Goal: Information Seeking & Learning: Learn about a topic

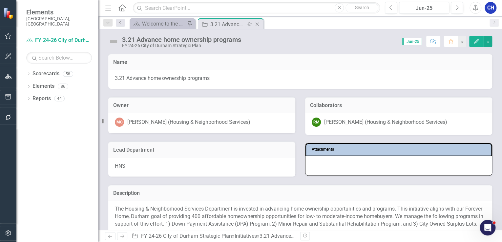
click at [259, 25] on icon "Close" at bounding box center [257, 24] width 7 height 5
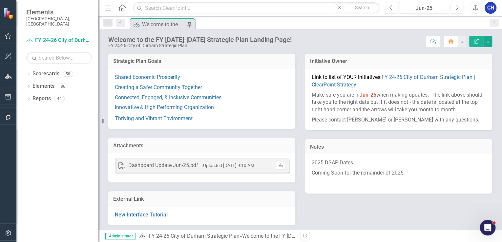
scroll to position [94, 0]
click at [210, 97] on link "Connected, Engaged, & Inclusive Communities" at bounding box center [168, 96] width 107 height 6
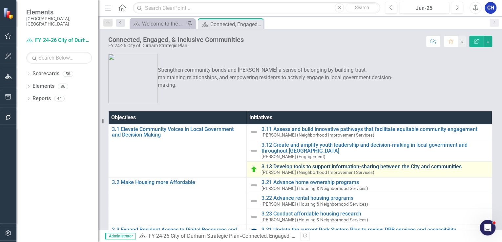
click at [330, 168] on link "3.13 Develop tools to support information-sharing between the City and communit…" at bounding box center [374, 167] width 227 height 6
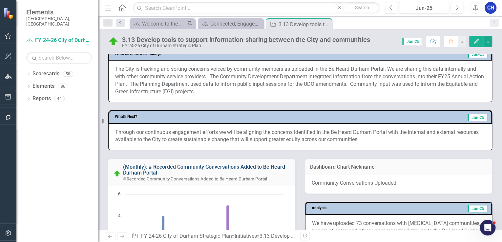
scroll to position [262, 0]
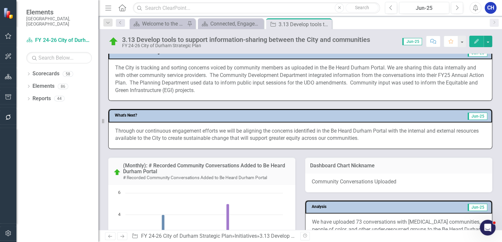
click at [210, 135] on p "Through our continuous engagement efforts we will be aligning the concerns iden…" at bounding box center [300, 135] width 370 height 15
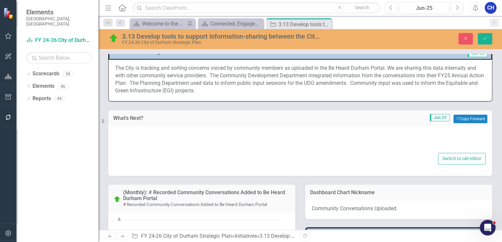
type textarea "<div> <div> <div> <div> <div> <p>Through our continuous engagement efforts we w…"
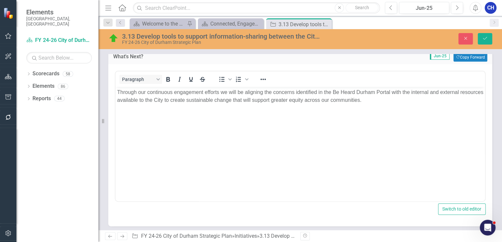
scroll to position [315, 0]
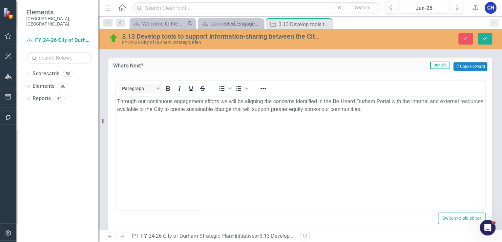
click at [409, 120] on body "Through our continuous engagement efforts we will be aligning the concerns iden…" at bounding box center [299, 145] width 369 height 98
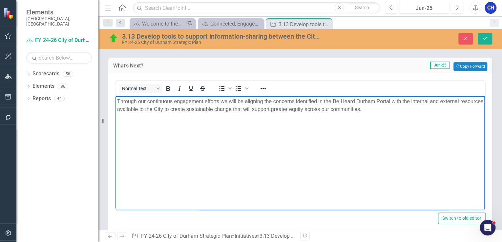
drag, startPoint x: 352, startPoint y: 118, endPoint x: 230, endPoint y: 195, distance: 144.3
click at [115, 101] on html "Through our continuous engagement efforts we will be aligning the concerns iden…" at bounding box center [299, 145] width 369 height 98
copy p "Through our continuous engagement efforts we will be aligning the concerns iden…"
click at [462, 36] on icon "Close" at bounding box center [465, 38] width 6 height 5
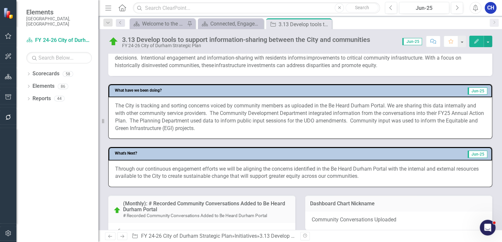
scroll to position [210, 0]
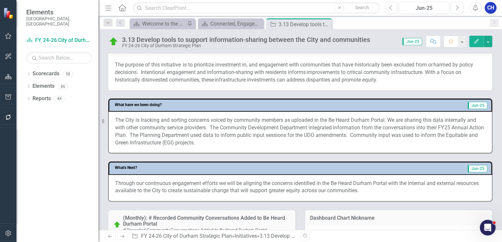
click at [144, 125] on p "The City is tracking and sorting concerns voiced by community members as upload…" at bounding box center [300, 132] width 370 height 30
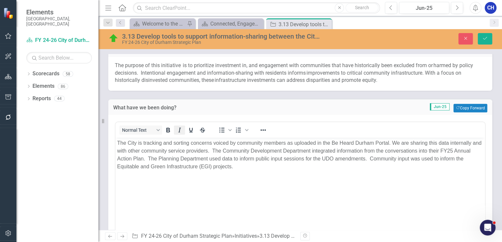
scroll to position [0, 0]
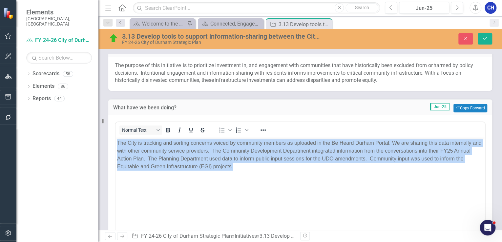
drag, startPoint x: 181, startPoint y: 160, endPoint x: 113, endPoint y: 144, distance: 69.7
click at [115, 144] on html "The City is tracking and sorting concerns voiced by community members as upload…" at bounding box center [299, 187] width 369 height 98
copy p "The City is tracking and sorting concerns voiced by community members as upload…"
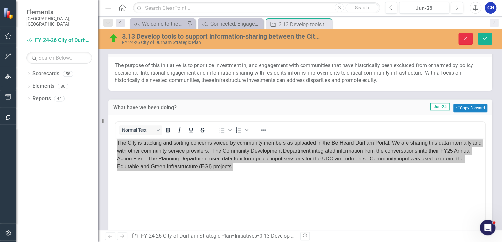
click at [462, 42] on button "Close" at bounding box center [465, 38] width 14 height 11
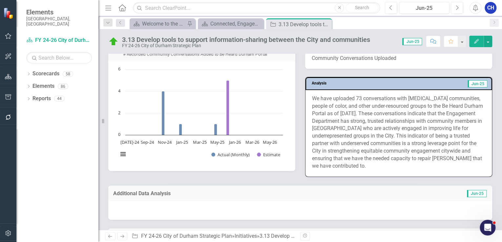
scroll to position [394, 0]
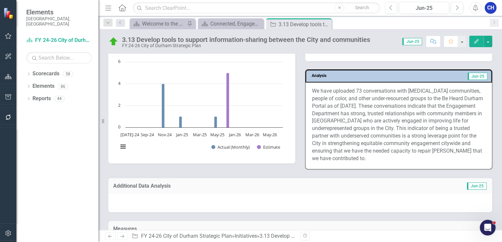
click at [367, 126] on p "We have uploaded 73 conversations with [MEDICAL_DATA] communities, people of co…" at bounding box center [398, 125] width 173 height 75
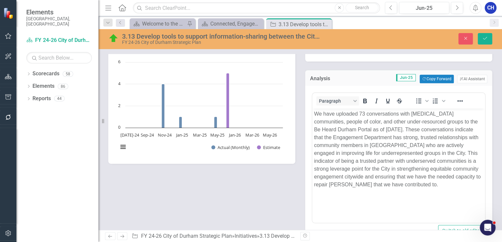
scroll to position [0, 0]
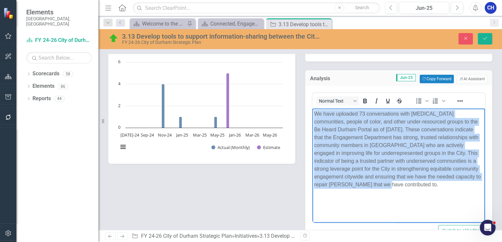
drag, startPoint x: 365, startPoint y: 184, endPoint x: 315, endPoint y: 113, distance: 87.0
click at [315, 113] on p "We have uploaded 73 conversations with [MEDICAL_DATA] communities, people of co…" at bounding box center [398, 149] width 169 height 79
copy p "We have uploaded 73 conversations with [MEDICAL_DATA] communities, people of co…"
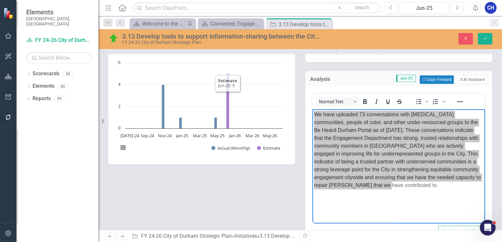
scroll to position [394, 0]
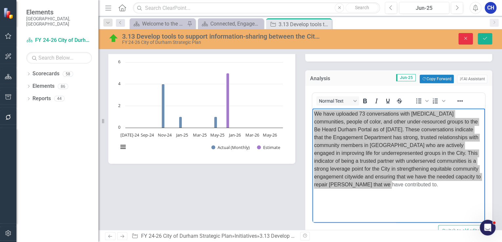
click at [463, 39] on icon "Close" at bounding box center [465, 38] width 6 height 5
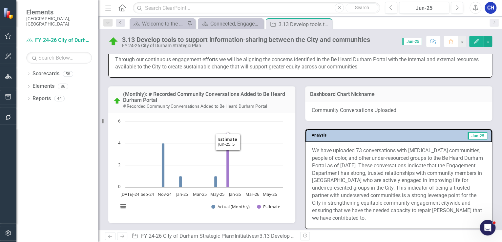
scroll to position [302, 0]
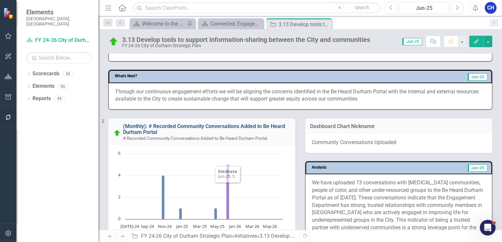
click at [140, 123] on link "(Monthly): # Recorded Community Conversations Added to Be Heard Durham Portal" at bounding box center [204, 129] width 162 height 12
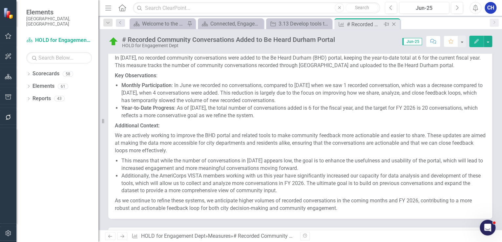
scroll to position [45, 0]
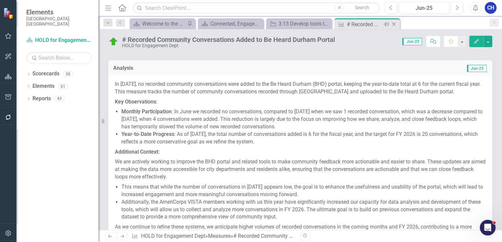
click at [392, 24] on icon "Close" at bounding box center [393, 24] width 7 height 5
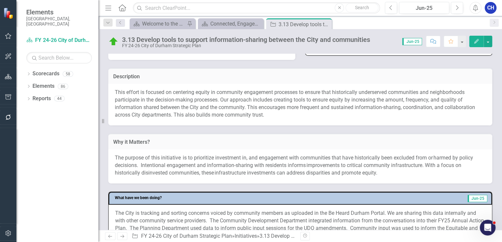
scroll to position [105, 0]
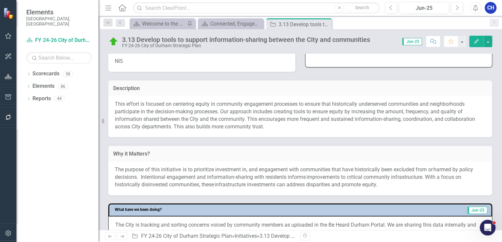
click at [184, 107] on p "This effort is focused on centering equity in community engagement processes to…" at bounding box center [300, 116] width 371 height 30
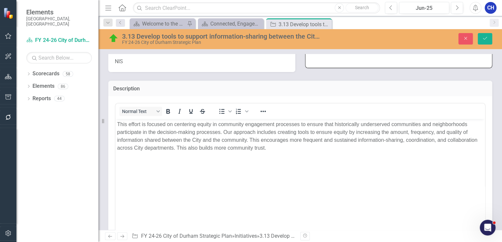
scroll to position [0, 0]
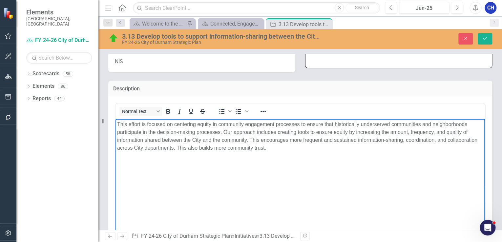
drag, startPoint x: 276, startPoint y: 153, endPoint x: 108, endPoint y: 122, distance: 170.3
click at [115, 122] on html "This effort is focused on centering equity in community engagement processes to…" at bounding box center [299, 168] width 369 height 98
copy p "This effort is focused on centering equity in community engagement processes to…"
click at [465, 37] on icon "Close" at bounding box center [465, 38] width 6 height 5
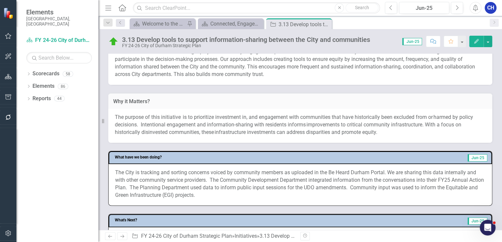
scroll to position [157, 0]
click at [329, 23] on div "Close" at bounding box center [326, 24] width 8 height 8
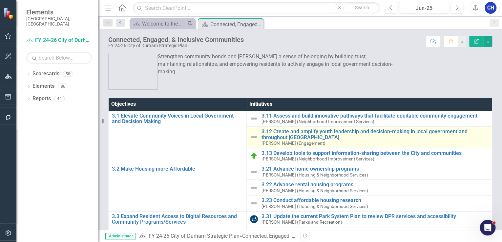
scroll to position [26, 0]
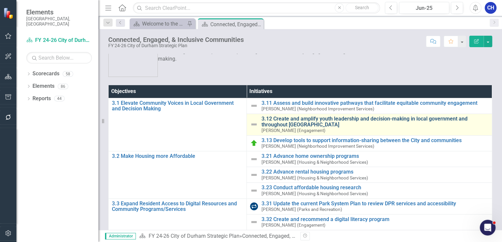
click at [290, 119] on link "3.12 Create and amplify youth leadership and decision-making in local governmen…" at bounding box center [374, 121] width 227 height 11
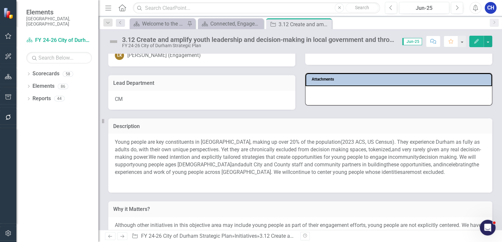
scroll to position [105, 0]
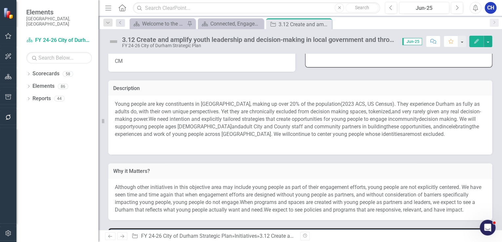
click at [433, 118] on span "decision making. We will support" at bounding box center [295, 123] width 361 height 14
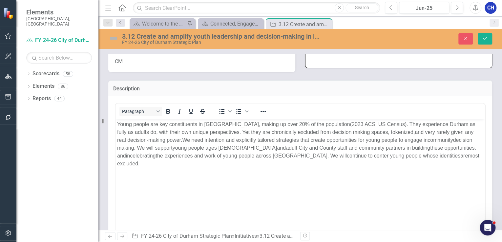
scroll to position [0, 0]
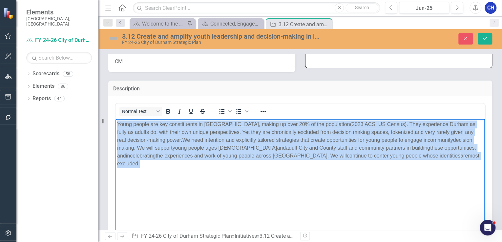
drag, startPoint x: 418, startPoint y: 158, endPoint x: 82, endPoint y: 122, distance: 337.8
click at [115, 122] on html "Young people are key constituents in [GEOGRAPHIC_DATA], making up over 2 0 % of…" at bounding box center [299, 168] width 369 height 98
copy p "Young people are key constituents in [GEOGRAPHIC_DATA], making up over 2 0 % of…"
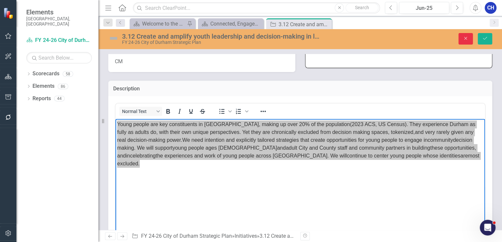
click at [464, 38] on icon "Close" at bounding box center [465, 38] width 6 height 5
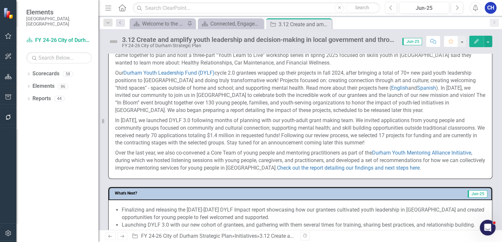
scroll to position [289, 0]
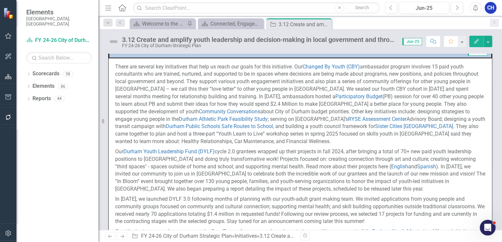
click at [134, 92] on p "There are several key initiatives that help us reach our goals for this initiat…" at bounding box center [300, 105] width 370 height 84
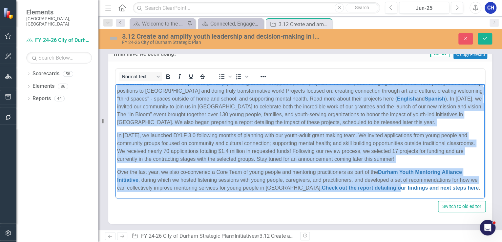
scroll to position [394, 0]
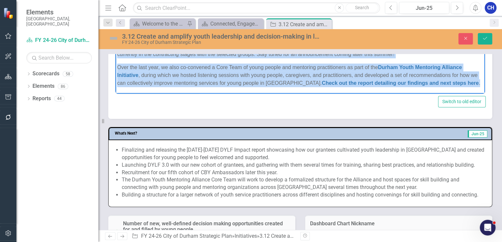
drag, startPoint x: 123, startPoint y: -16, endPoint x: 472, endPoint y: 86, distance: 363.6
copy body "lore ips dolorsi ame consectetur adip elit se doeiu tem incid utl etdo magnaali…"
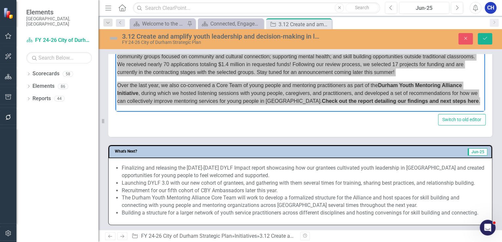
scroll to position [341, 0]
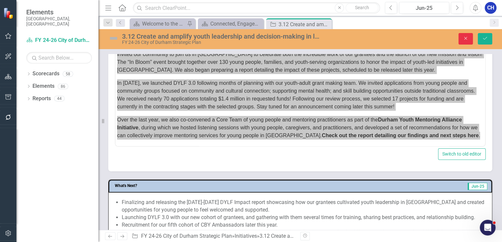
click at [462, 36] on icon "Close" at bounding box center [465, 38] width 6 height 5
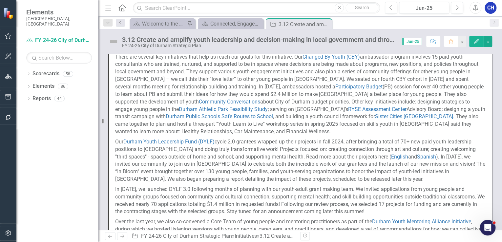
scroll to position [286, 0]
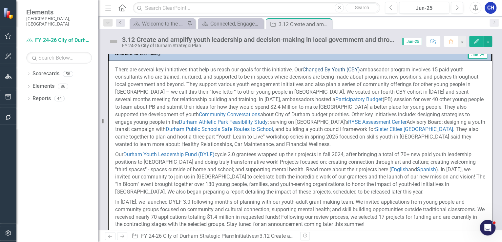
click at [337, 73] on link "Changed By Youth (CBY)" at bounding box center [330, 70] width 57 height 6
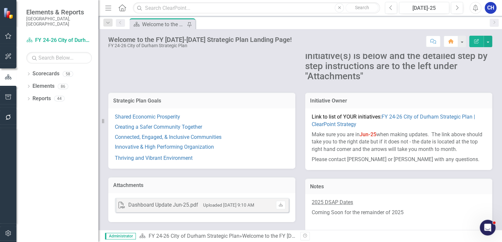
scroll to position [16, 0]
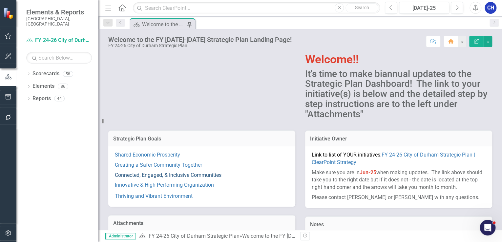
click at [210, 176] on link "Connected, Engaged, & Inclusive Communities" at bounding box center [168, 175] width 107 height 6
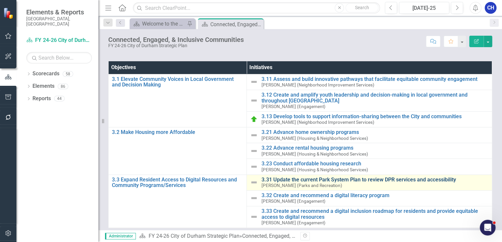
scroll to position [52, 0]
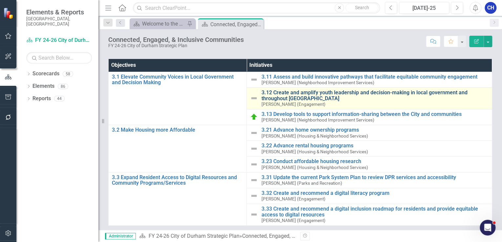
click at [291, 93] on link "3.12 Create and amplify youth leadership and decision-making in local governmen…" at bounding box center [374, 95] width 227 height 11
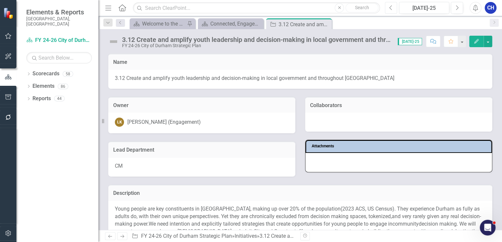
click at [390, 11] on button "Previous" at bounding box center [391, 8] width 12 height 12
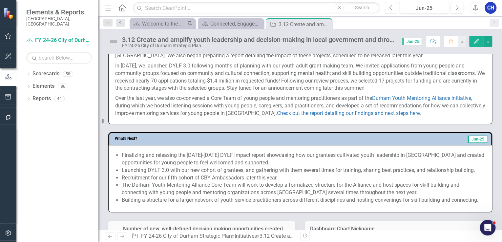
scroll to position [499, 0]
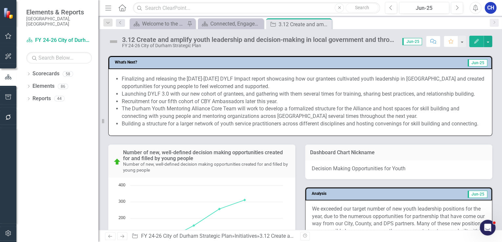
click at [231, 105] on li "Recruitment for our fifth cohort of CBY Ambassadors later this year." at bounding box center [303, 102] width 363 height 8
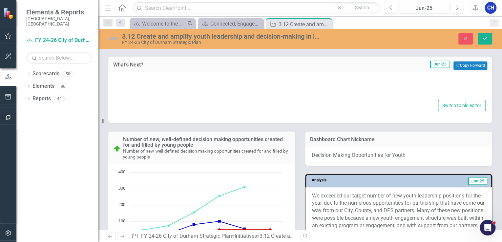
type textarea "<ul type="disc"> <li>Finalizing and releasing the 2023-2024 DYLF Impact report …"
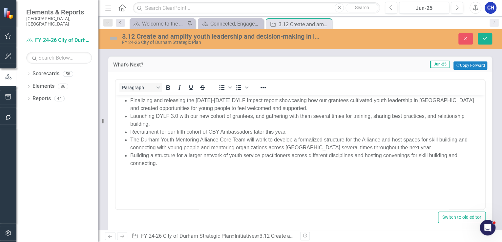
scroll to position [0, 0]
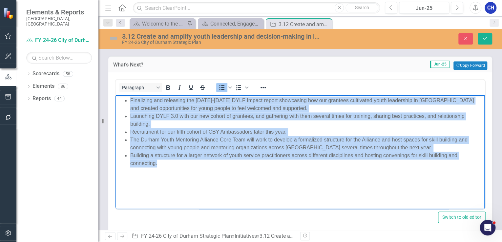
drag, startPoint x: 146, startPoint y: 141, endPoint x: 128, endPoint y: 103, distance: 42.8
click at [128, 103] on ul "Finalizing and releasing the 2023-2024 DYLF Impact report showcasing how our gr…" at bounding box center [300, 132] width 366 height 71
copy ul "Finalizing and releasing the 2023-2024 DYLF Impact report showcasing how our gr…"
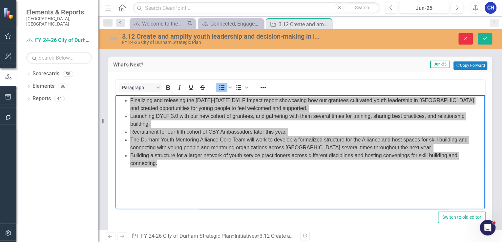
click at [467, 38] on icon "Close" at bounding box center [465, 38] width 6 height 5
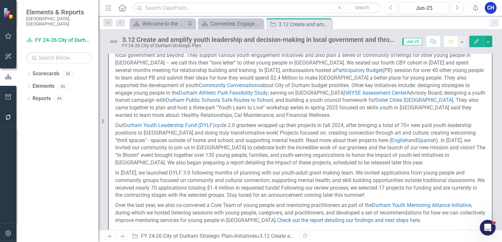
scroll to position [262, 0]
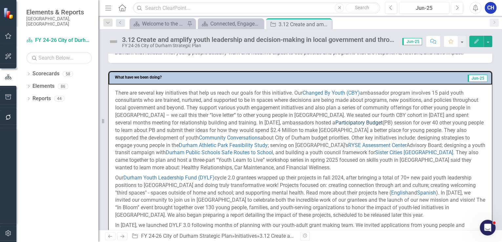
click at [371, 126] on link "Participatory Budget" at bounding box center [358, 123] width 47 height 6
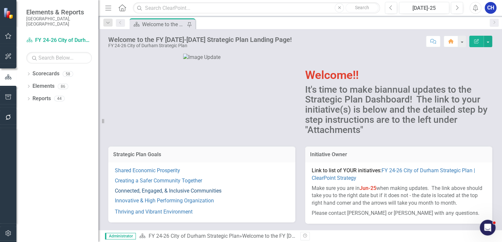
click at [168, 191] on link "Connected, Engaged, & Inclusive Communities" at bounding box center [168, 191] width 107 height 6
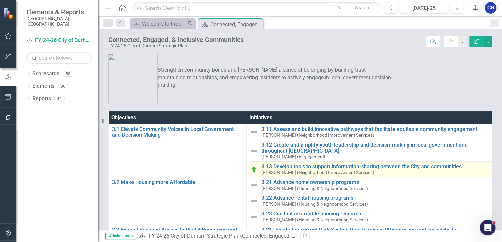
scroll to position [52, 0]
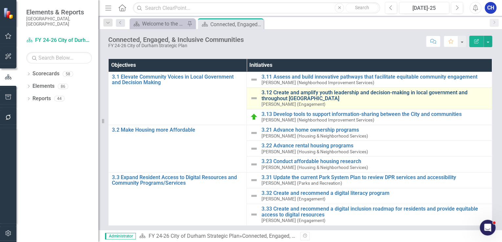
click at [279, 94] on link "3.12 Create and amplify youth leadership and decision-making in local governmen…" at bounding box center [374, 95] width 227 height 11
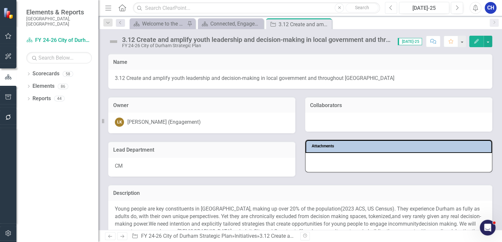
click at [396, 7] on button "Previous" at bounding box center [391, 8] width 12 height 12
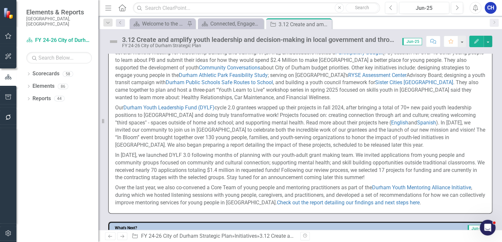
scroll to position [341, 0]
